Goal: Task Accomplishment & Management: Manage account settings

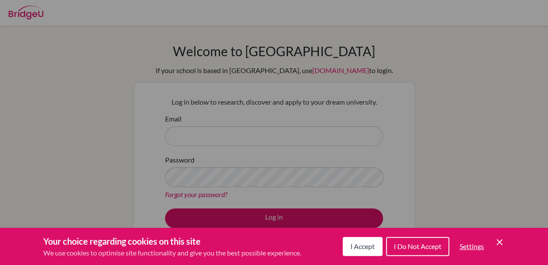
click at [357, 252] on button "I Accept" at bounding box center [362, 246] width 40 height 19
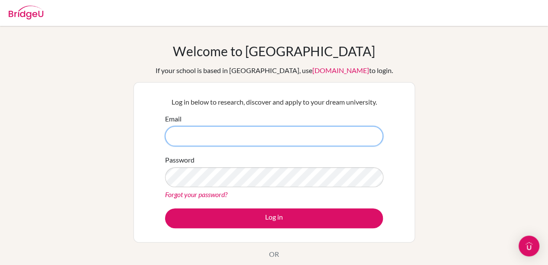
click at [221, 134] on input "Email" at bounding box center [274, 136] width 218 height 20
type input "mrp197485@gmail.com"
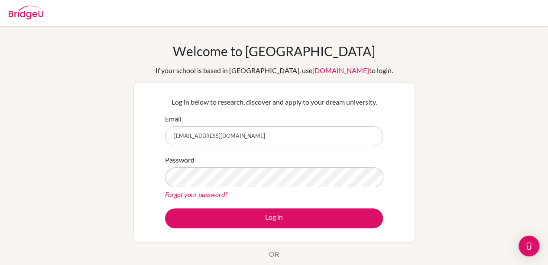
click at [197, 193] on link "Forgot your password?" at bounding box center [196, 194] width 62 height 8
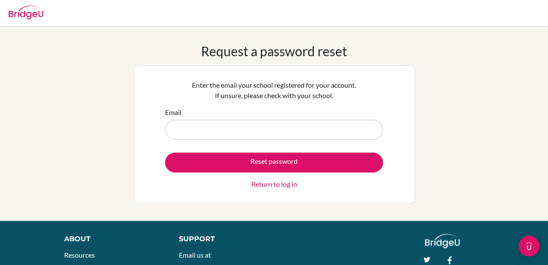
click at [259, 187] on link "Return to log in" at bounding box center [274, 184] width 46 height 10
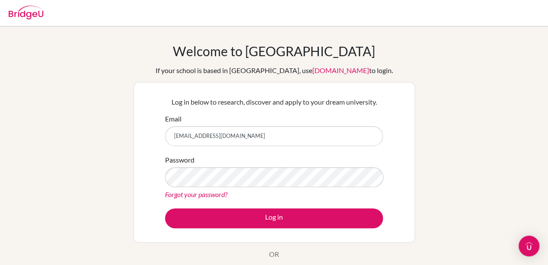
type input "[EMAIL_ADDRESS][DOMAIN_NAME]"
click at [195, 192] on link "Forgot your password?" at bounding box center [196, 194] width 62 height 8
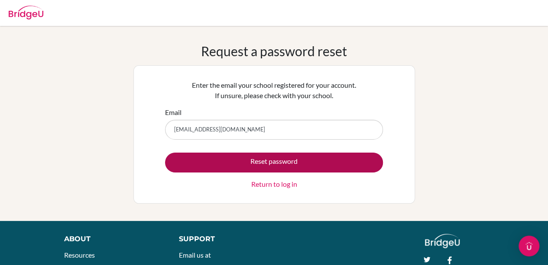
type input "malaya_powell@cds.ed.cr"
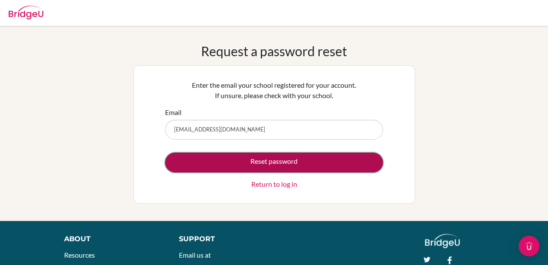
click at [276, 168] on button "Reset password" at bounding box center [274, 163] width 218 height 20
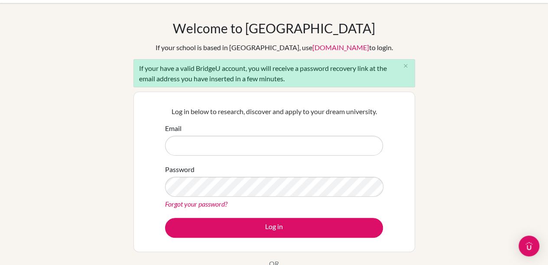
scroll to position [23, 0]
